Goal: Navigation & Orientation: Find specific page/section

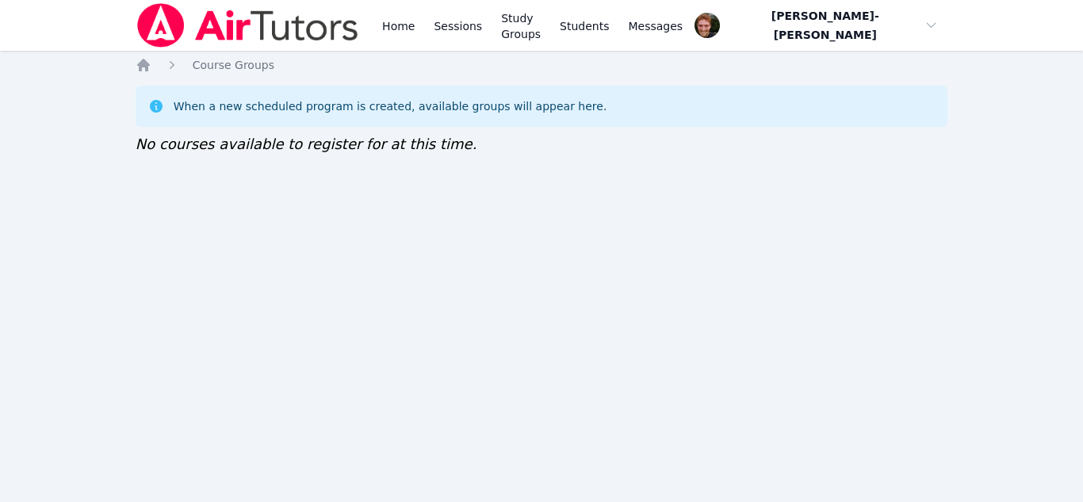
click at [513, 339] on div "Home Sessions Study Groups Students Messages Open user menu Vincent Astray-Cane…" at bounding box center [541, 251] width 1083 height 502
